Goal: Information Seeking & Learning: Learn about a topic

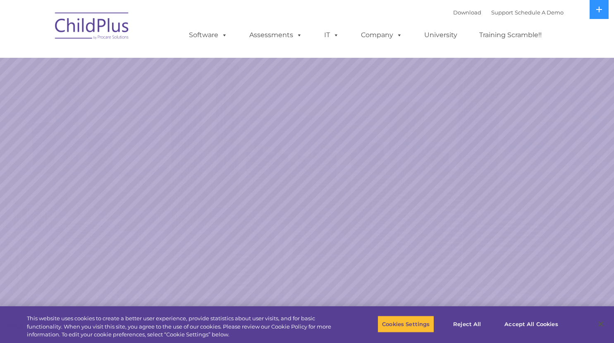
select select "MEDIUM"
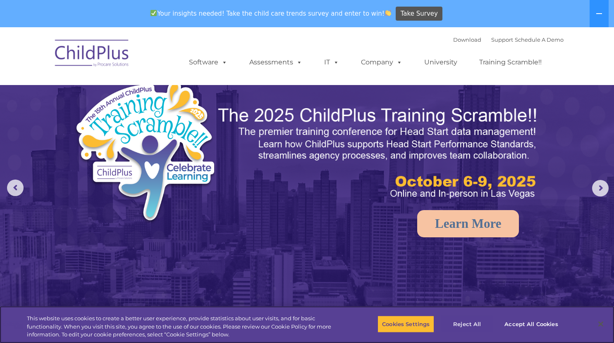
click at [468, 324] on button "Reject All" at bounding box center [467, 324] width 52 height 17
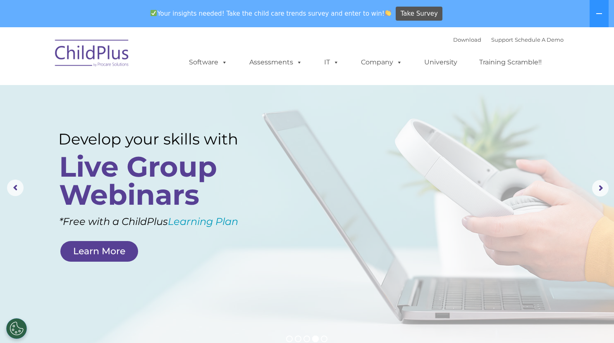
click at [534, 313] on rs-layer at bounding box center [307, 188] width 614 height 322
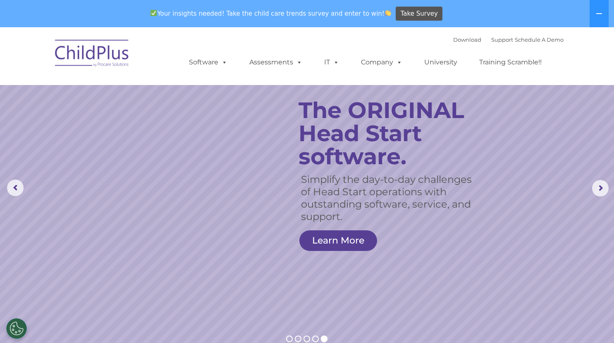
click at [601, 188] on rs-arrow at bounding box center [600, 188] width 17 height 17
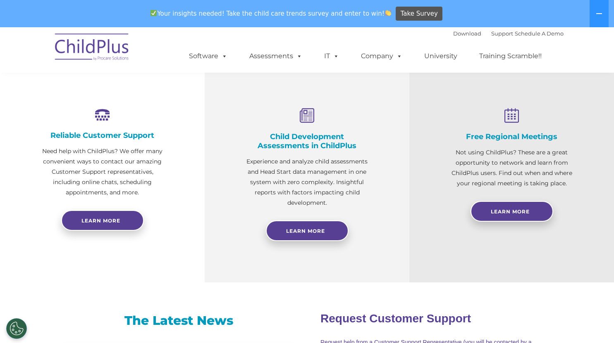
scroll to position [286, 0]
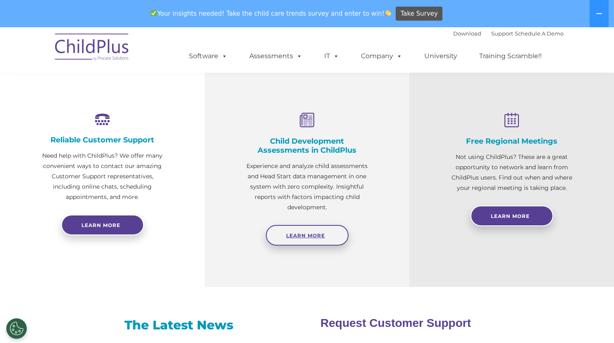
click at [320, 238] on span "Learn More" at bounding box center [305, 236] width 39 height 6
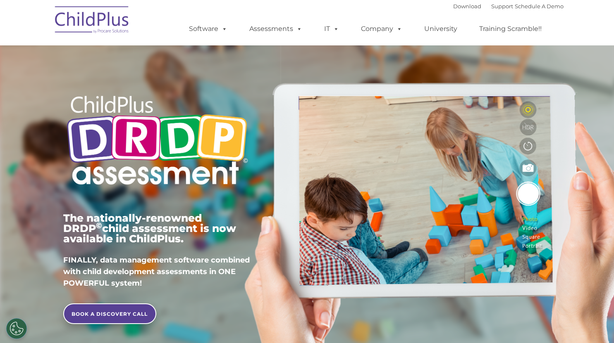
type input ""
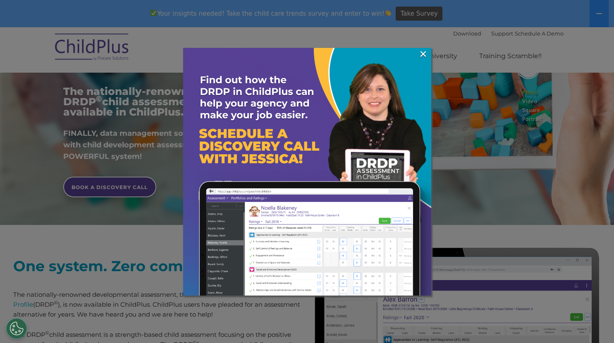
scroll to position [154, 0]
click at [423, 58] on link "×" at bounding box center [423, 54] width 10 height 8
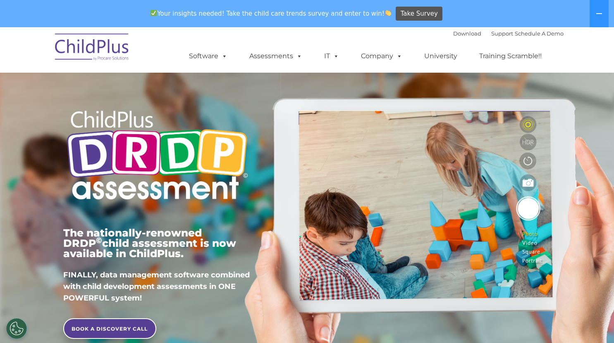
scroll to position [0, 0]
